Goal: Find specific page/section

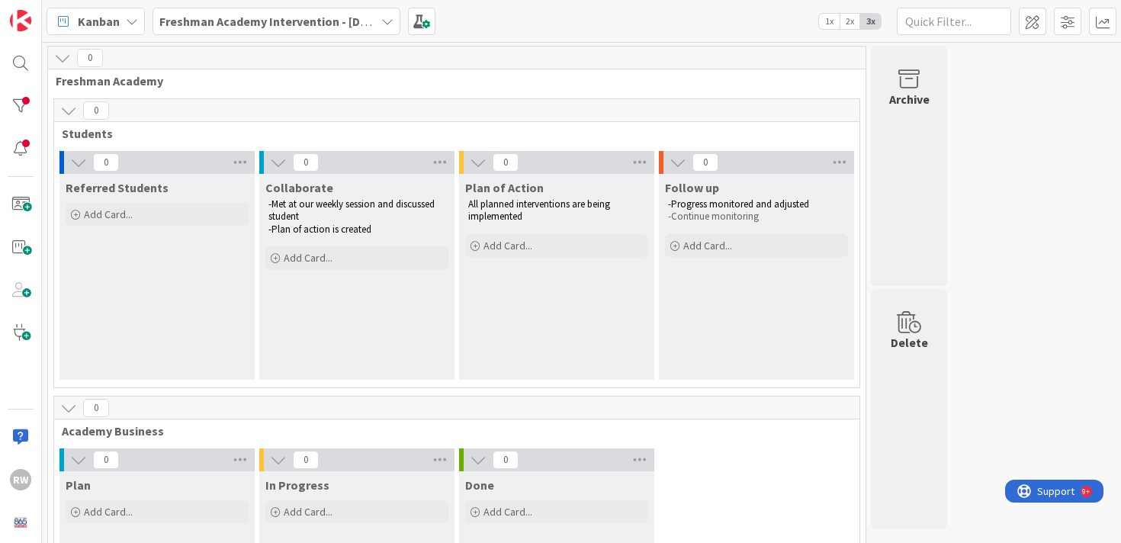
click at [306, 22] on b "Freshman Academy Intervention - [DATE]-[DATE]" at bounding box center [291, 21] width 265 height 15
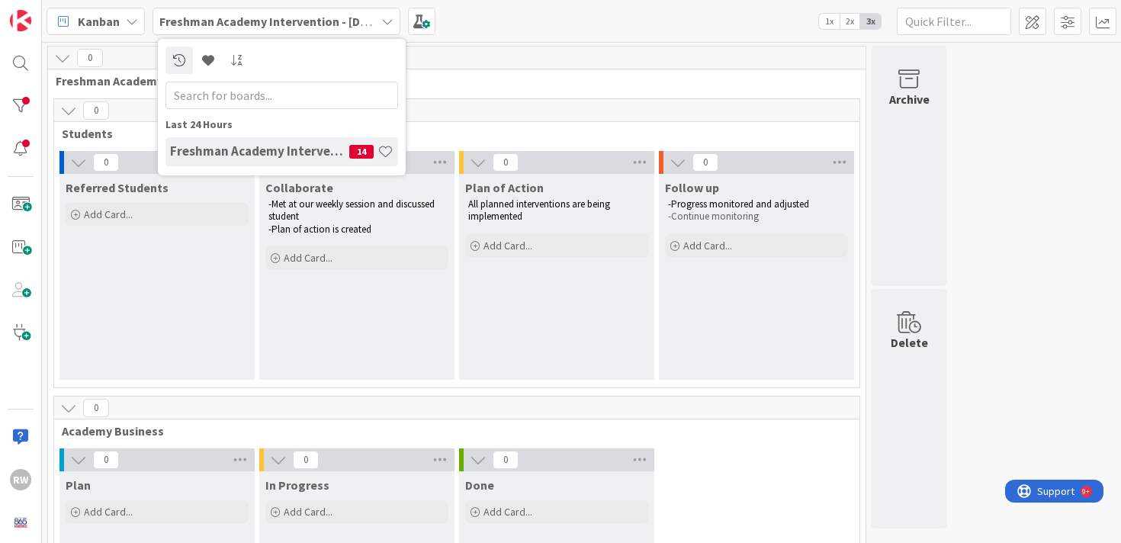
click at [292, 152] on h4 "Freshman Academy Intervention - [DATE]-[DATE]" at bounding box center [259, 150] width 179 height 15
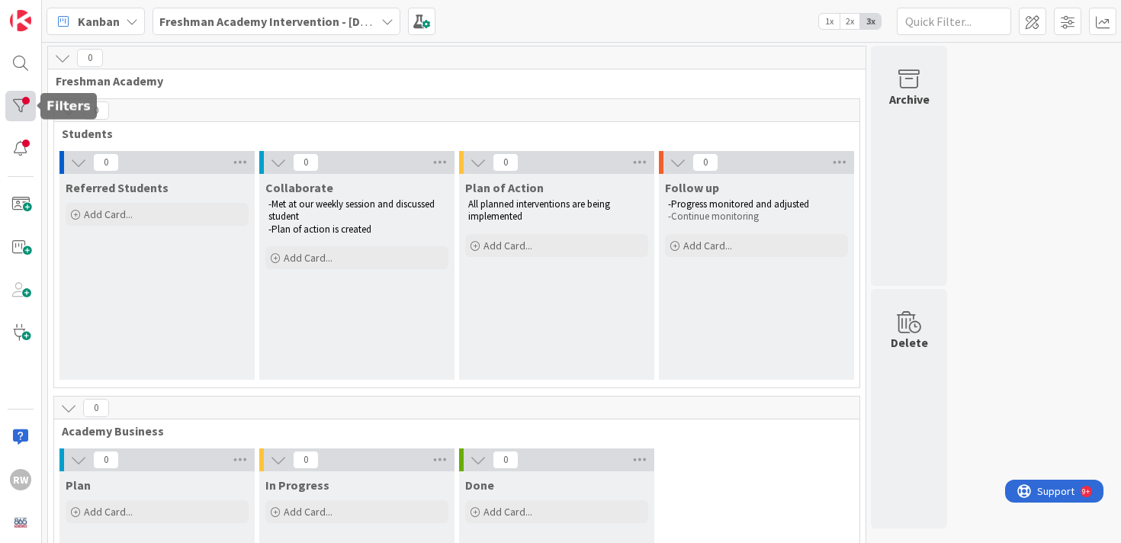
click at [24, 98] on div at bounding box center [20, 106] width 30 height 30
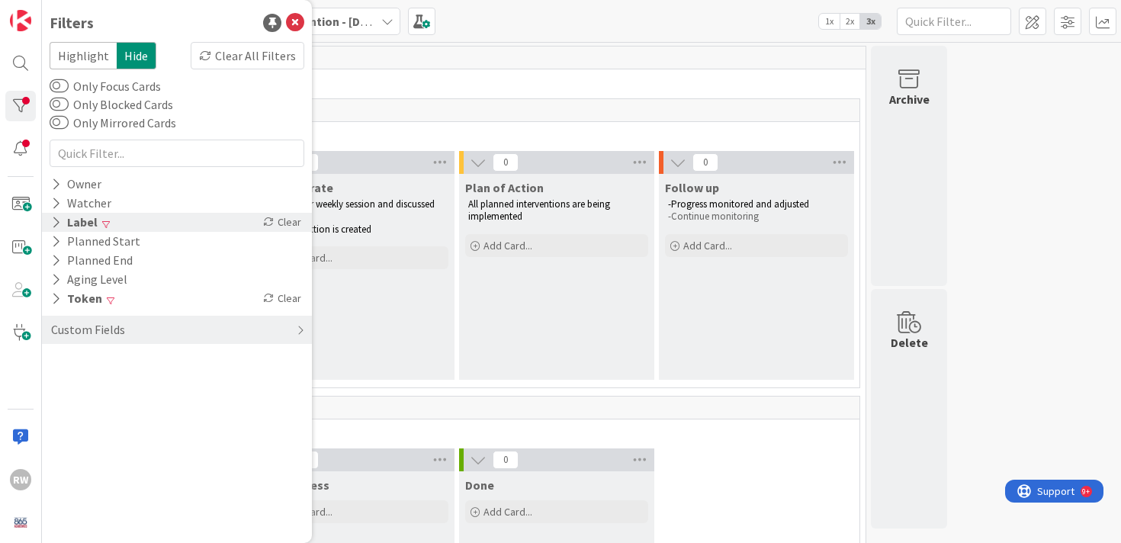
click at [90, 225] on div "Label" at bounding box center [75, 222] width 50 height 19
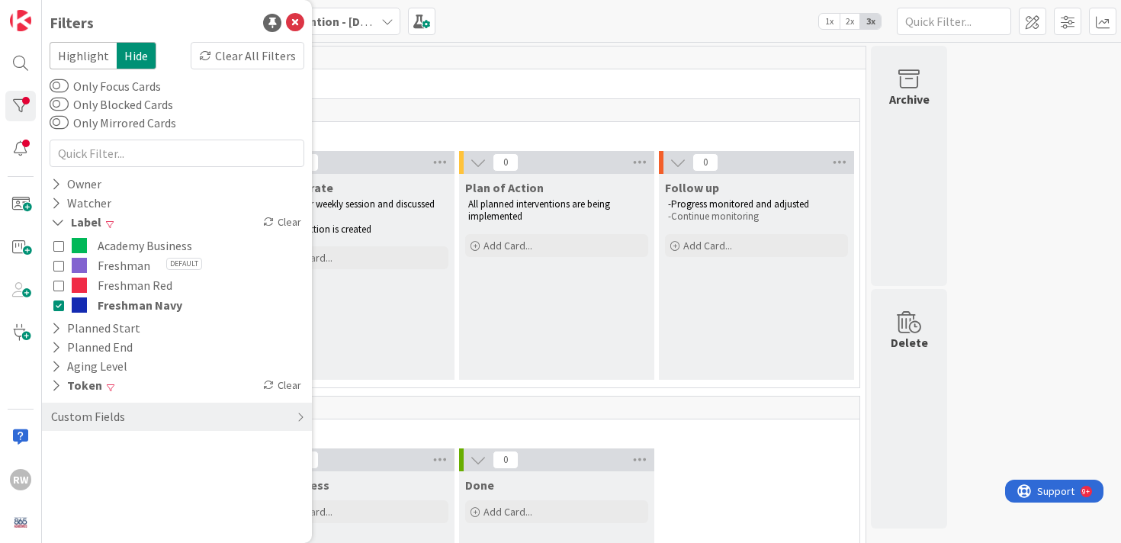
click at [59, 304] on icon at bounding box center [58, 305] width 11 height 11
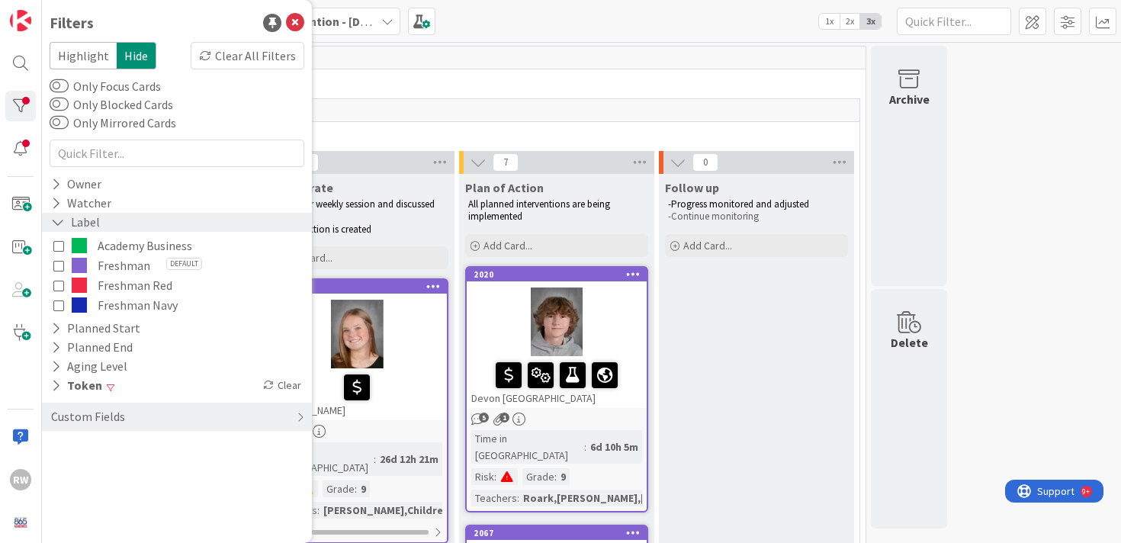
click at [94, 220] on div "Label" at bounding box center [76, 222] width 52 height 19
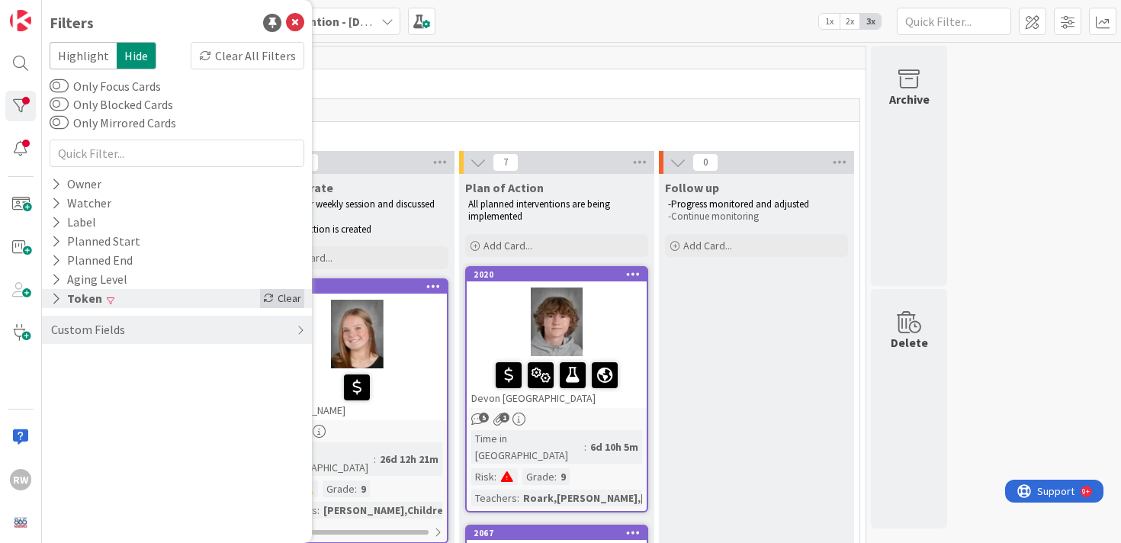
click at [277, 299] on div "Clear" at bounding box center [282, 298] width 44 height 19
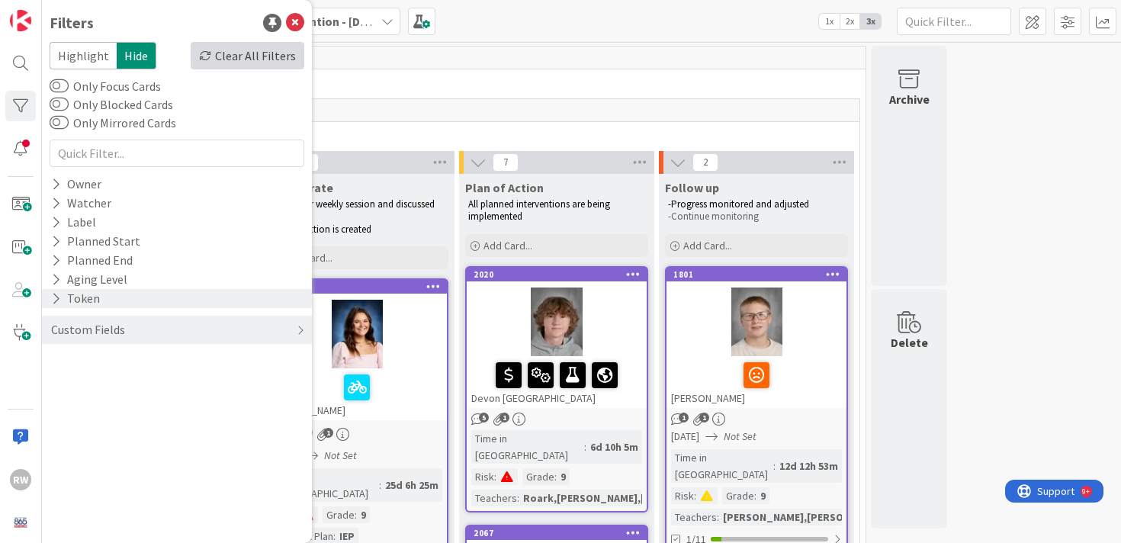
click at [267, 57] on div "Clear All Filters" at bounding box center [248, 55] width 114 height 27
click at [366, 85] on span "Freshman Academy" at bounding box center [451, 80] width 791 height 15
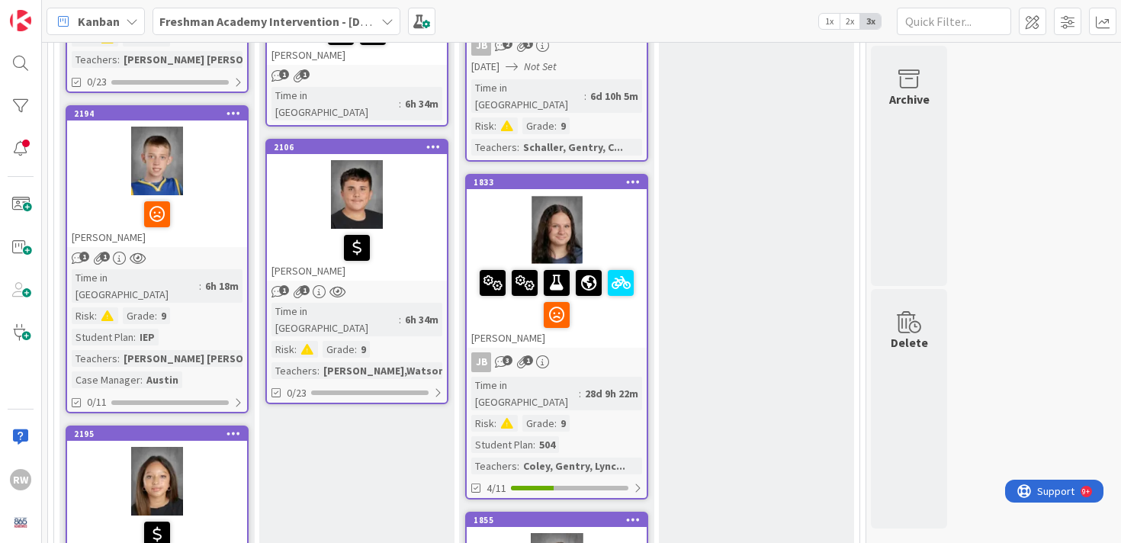
scroll to position [1216, 0]
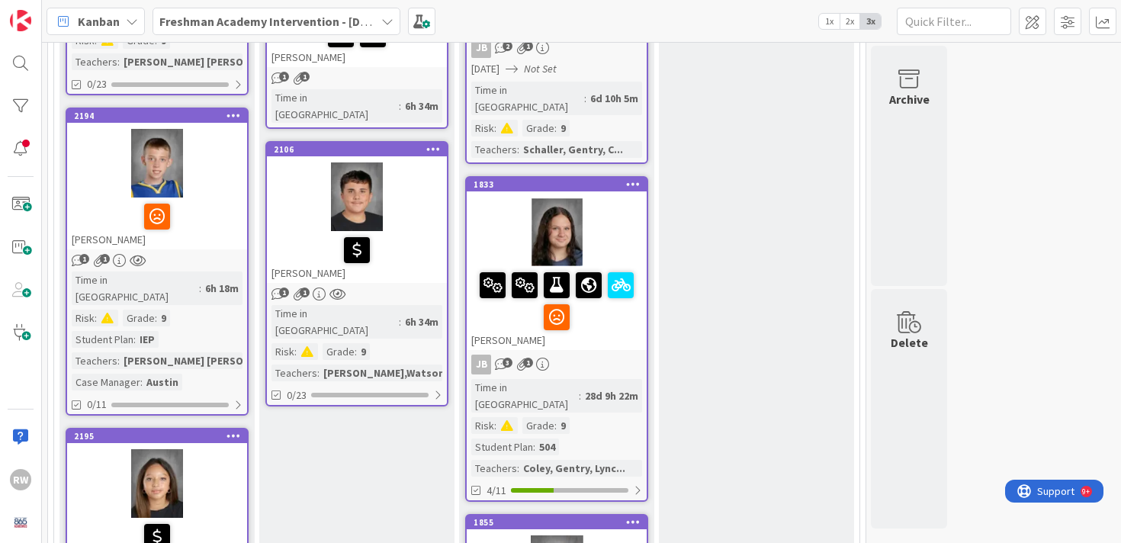
click at [554, 197] on div at bounding box center [557, 231] width 180 height 69
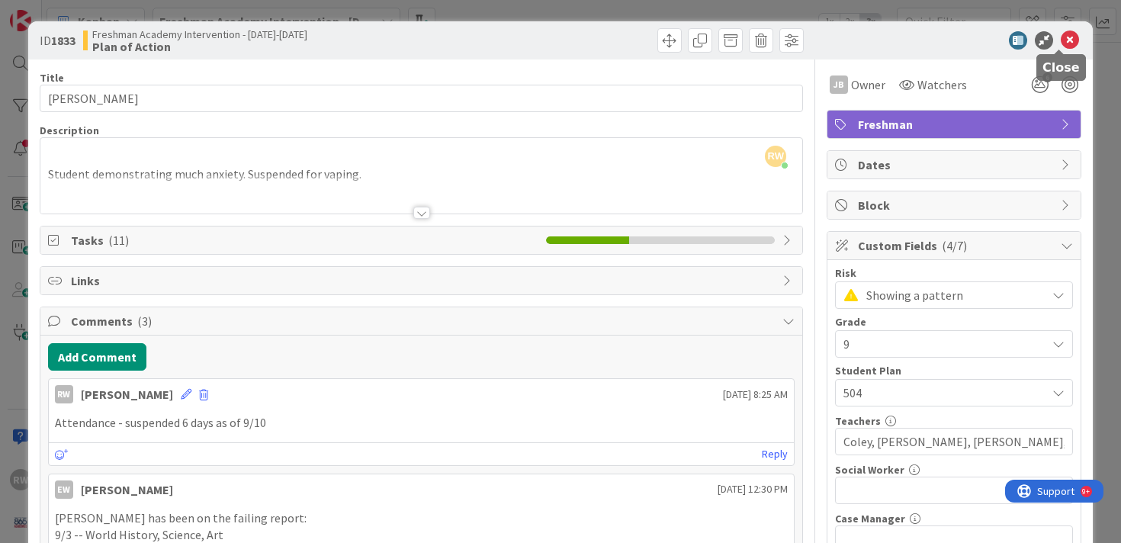
click at [1061, 40] on icon at bounding box center [1069, 40] width 18 height 18
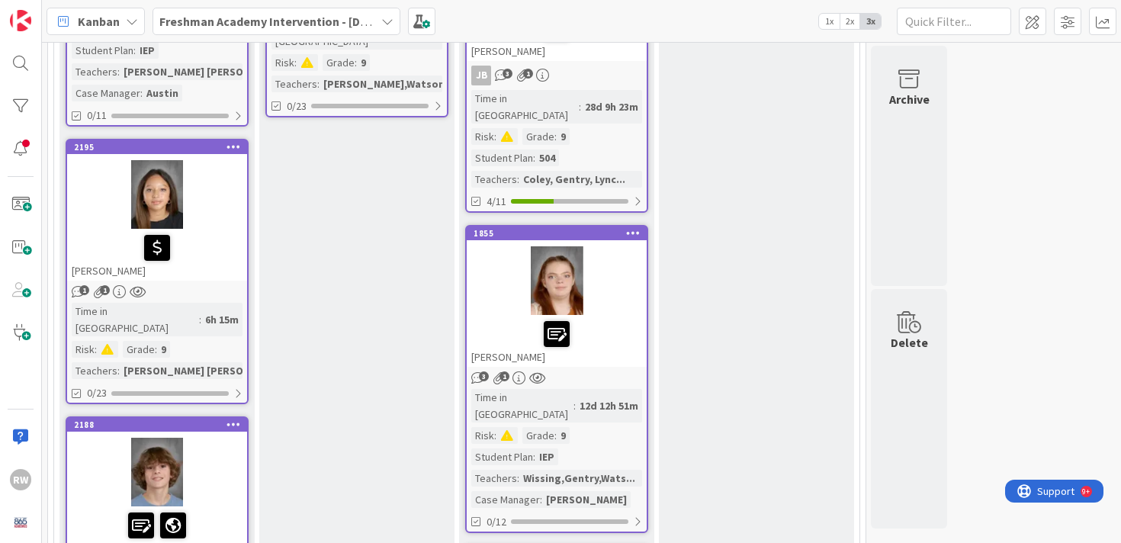
scroll to position [1511, 0]
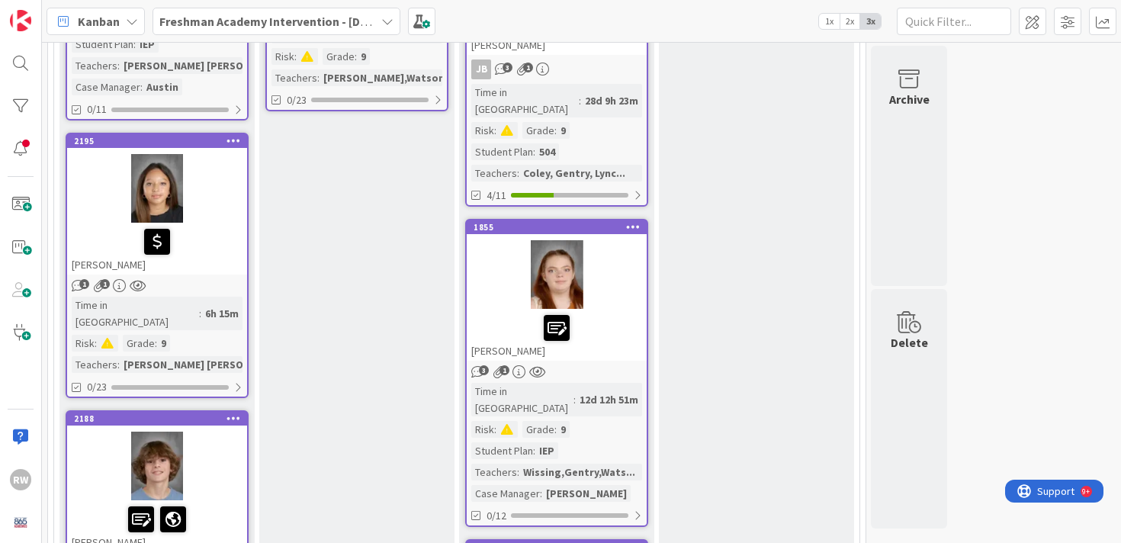
click at [614, 312] on div at bounding box center [556, 328] width 171 height 32
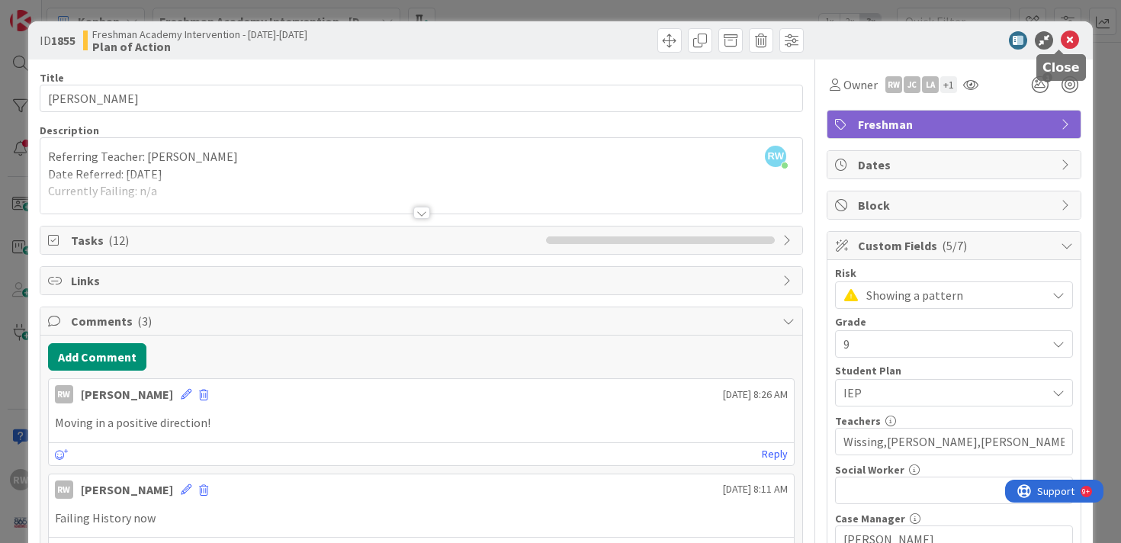
click at [1060, 42] on icon at bounding box center [1069, 40] width 18 height 18
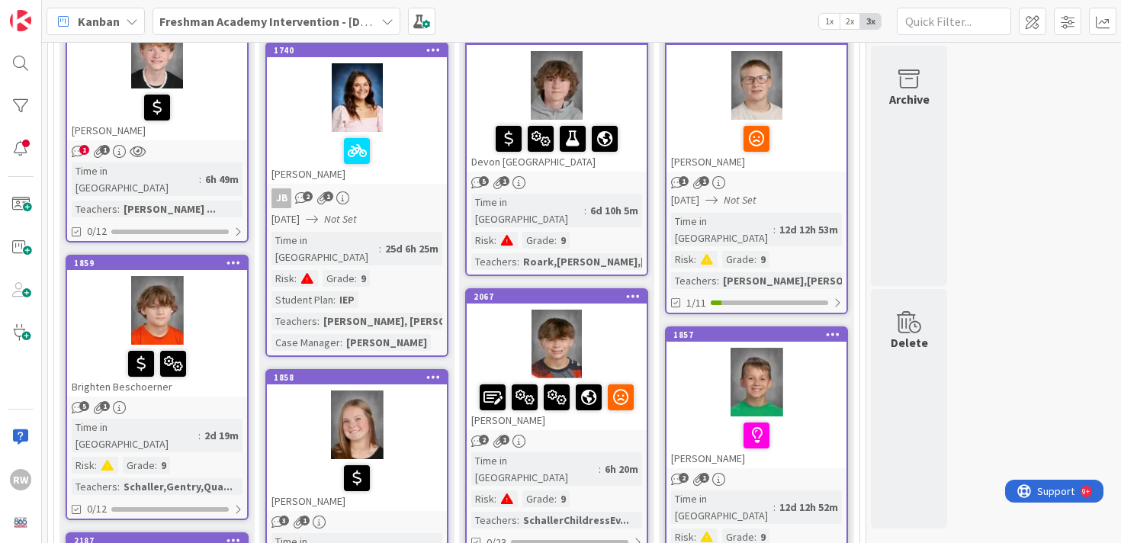
scroll to position [222, 0]
